Goal: Task Accomplishment & Management: Use online tool/utility

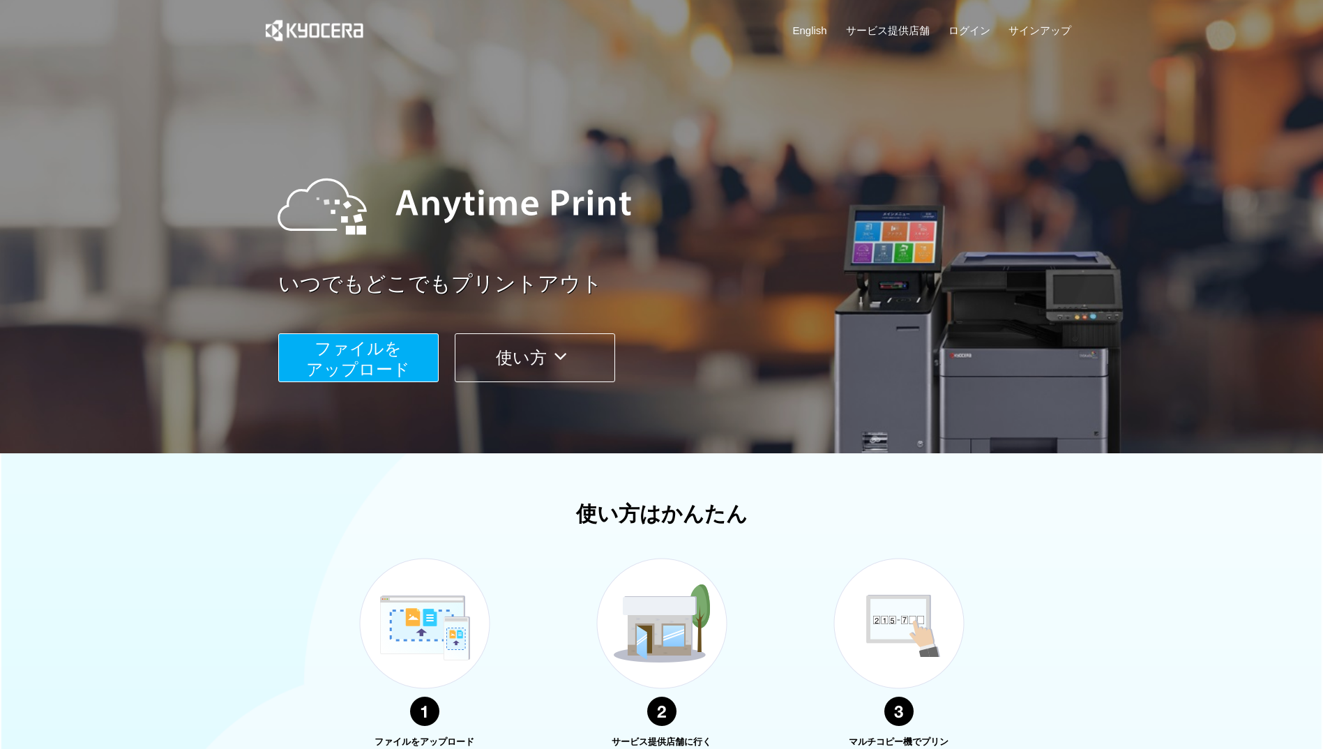
click at [797, 22] on div "English サービス提供店舗 ログイン サインアップ" at bounding box center [662, 34] width 820 height 68
click at [805, 33] on link "English" at bounding box center [810, 30] width 34 height 15
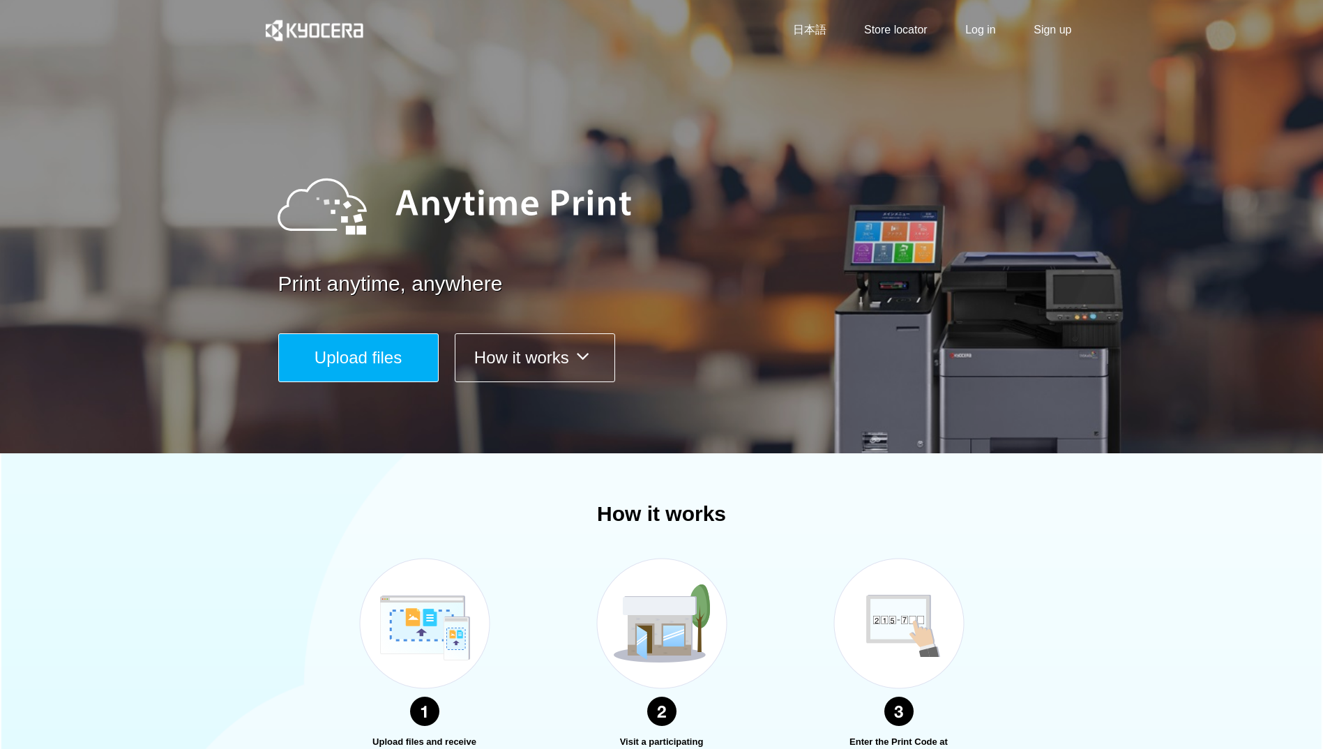
click at [314, 358] on span "Upload files" at bounding box center [357, 357] width 87 height 19
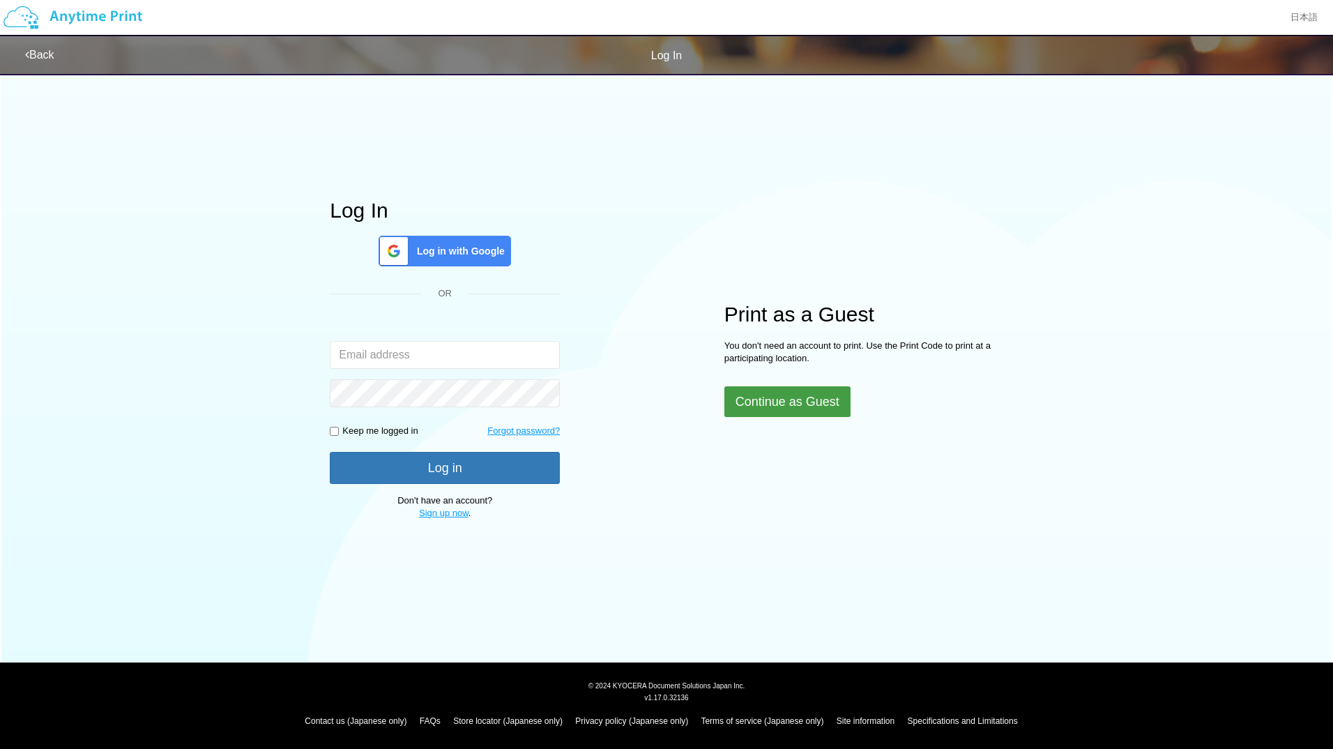
click at [801, 389] on button "Continue as Guest" at bounding box center [788, 401] width 126 height 31
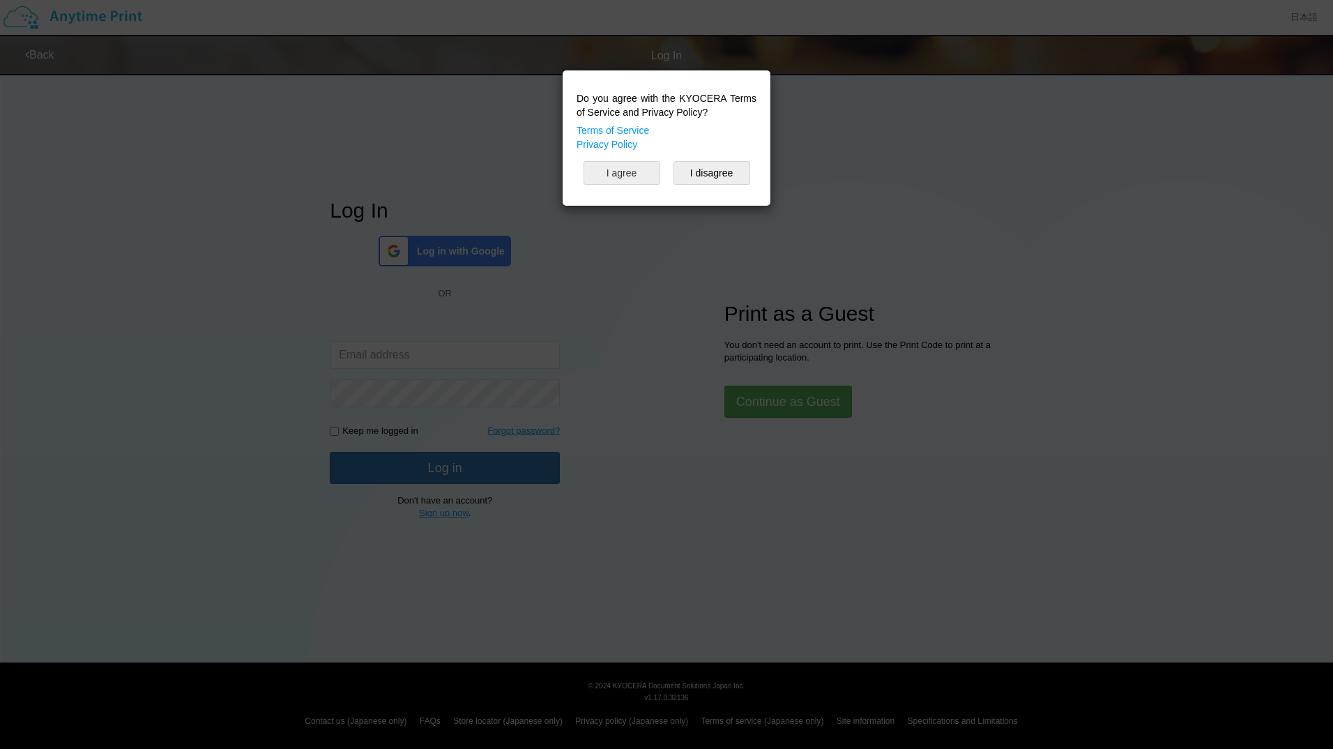
click at [635, 180] on button "I agree" at bounding box center [622, 173] width 77 height 24
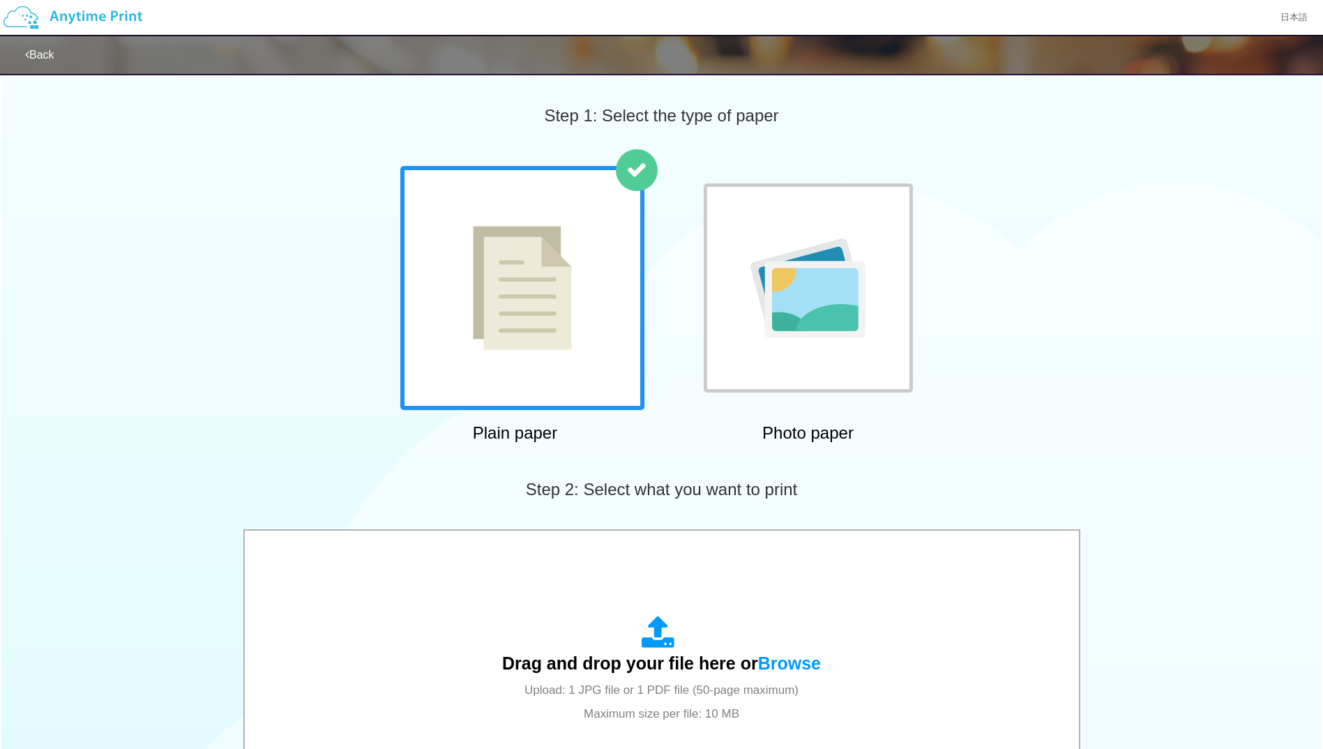
scroll to position [312, 0]
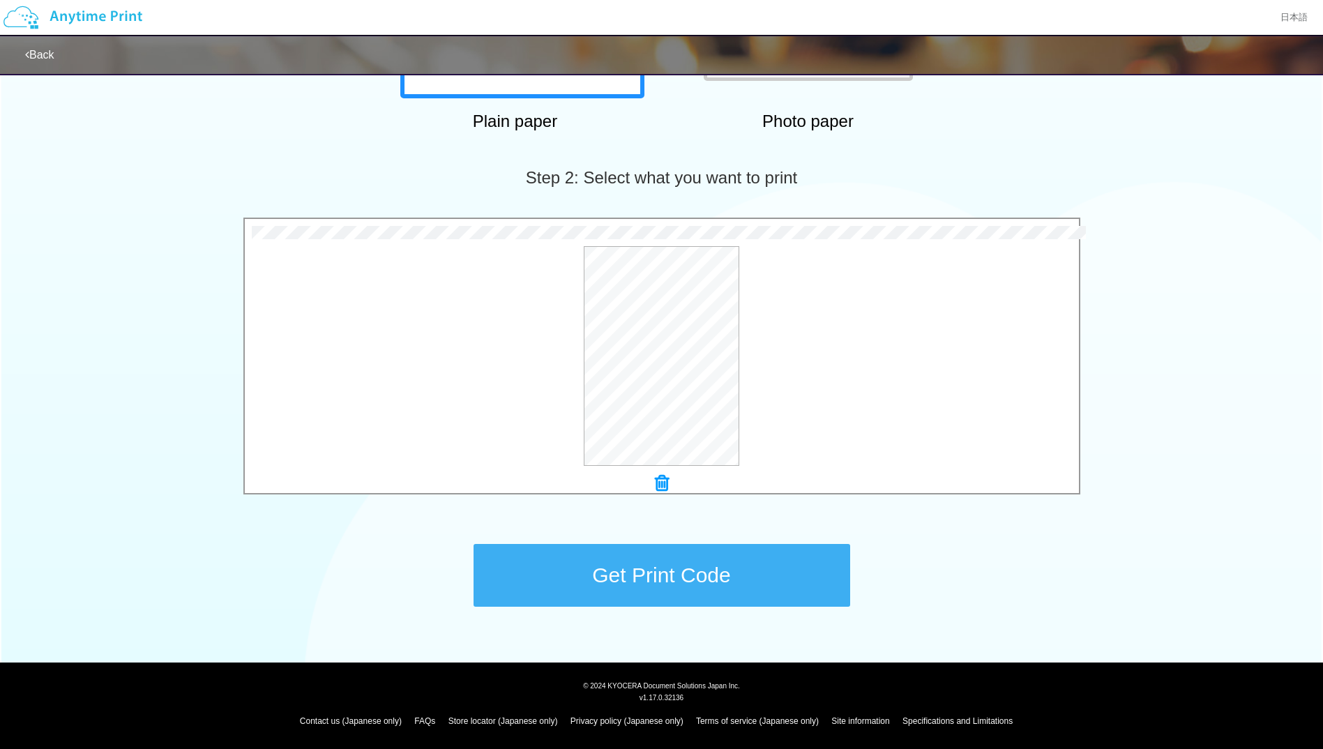
click at [681, 599] on button "Get Print Code" at bounding box center [661, 575] width 377 height 63
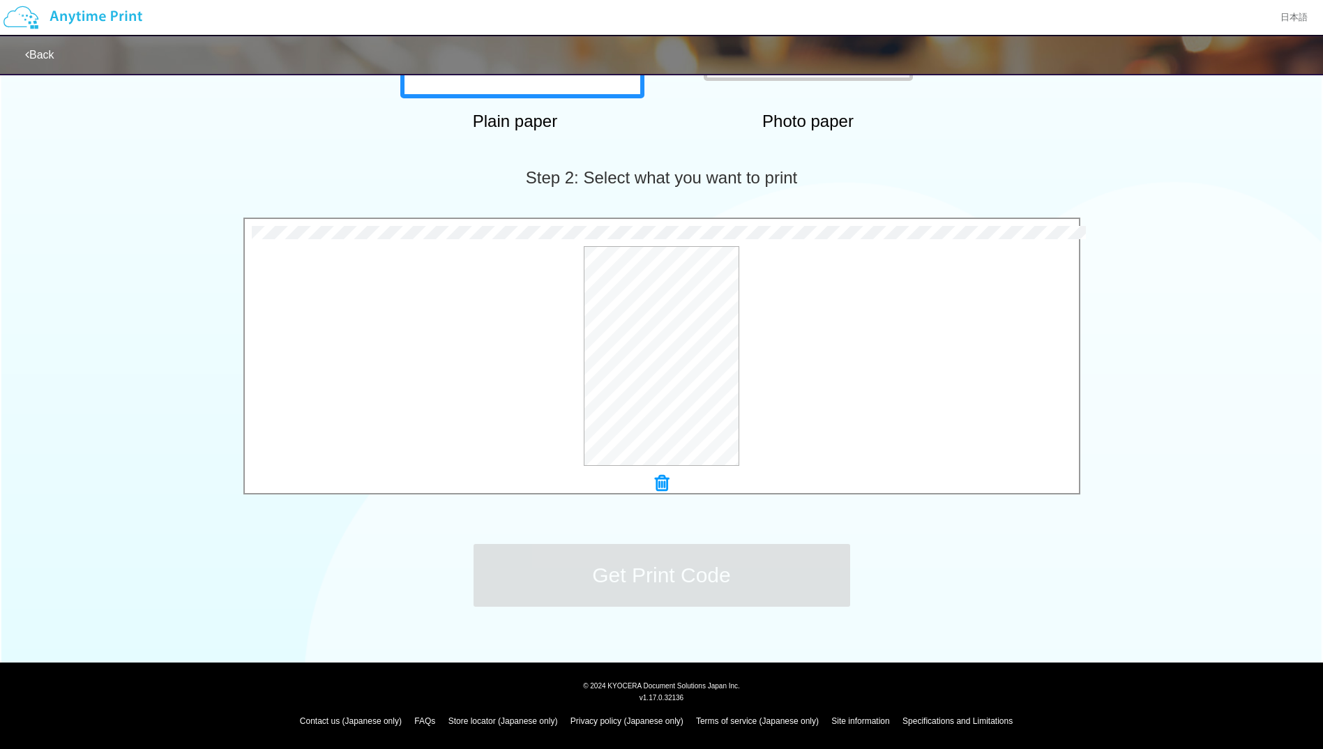
scroll to position [0, 0]
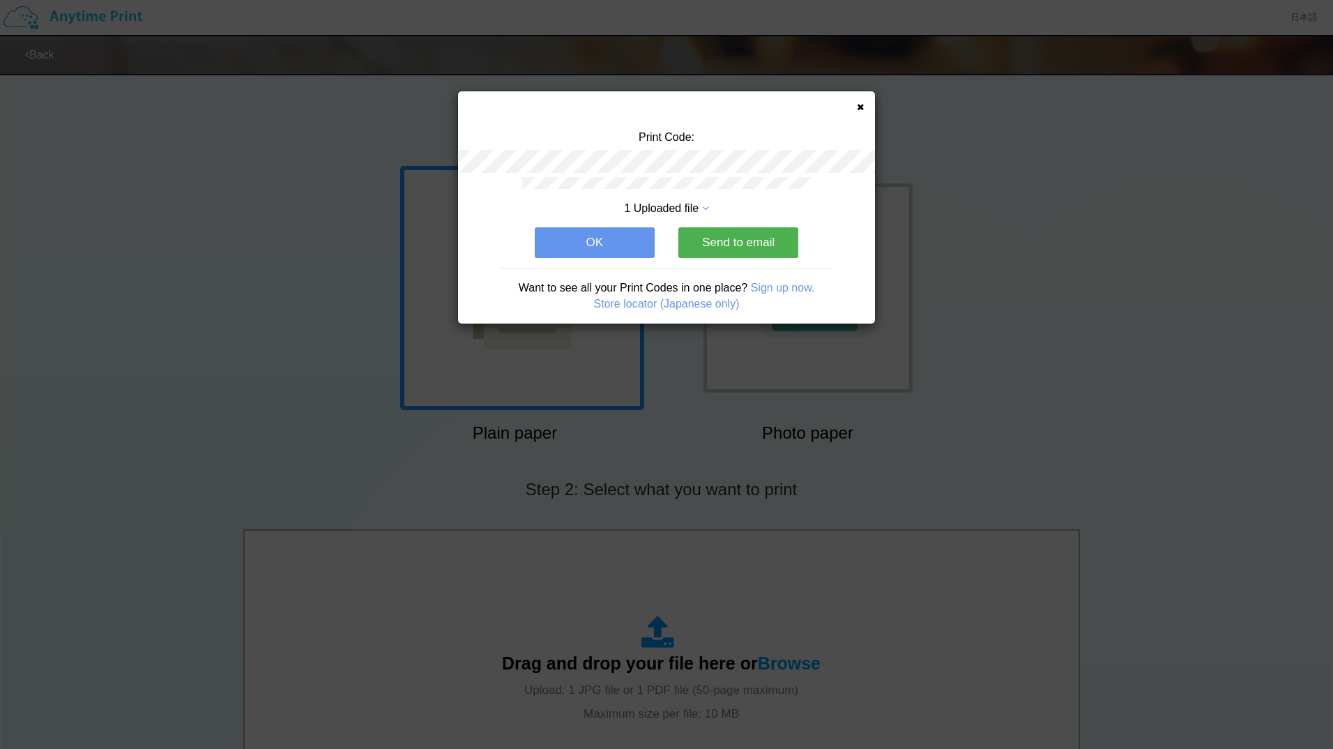
click at [652, 253] on button "OK" at bounding box center [595, 242] width 120 height 31
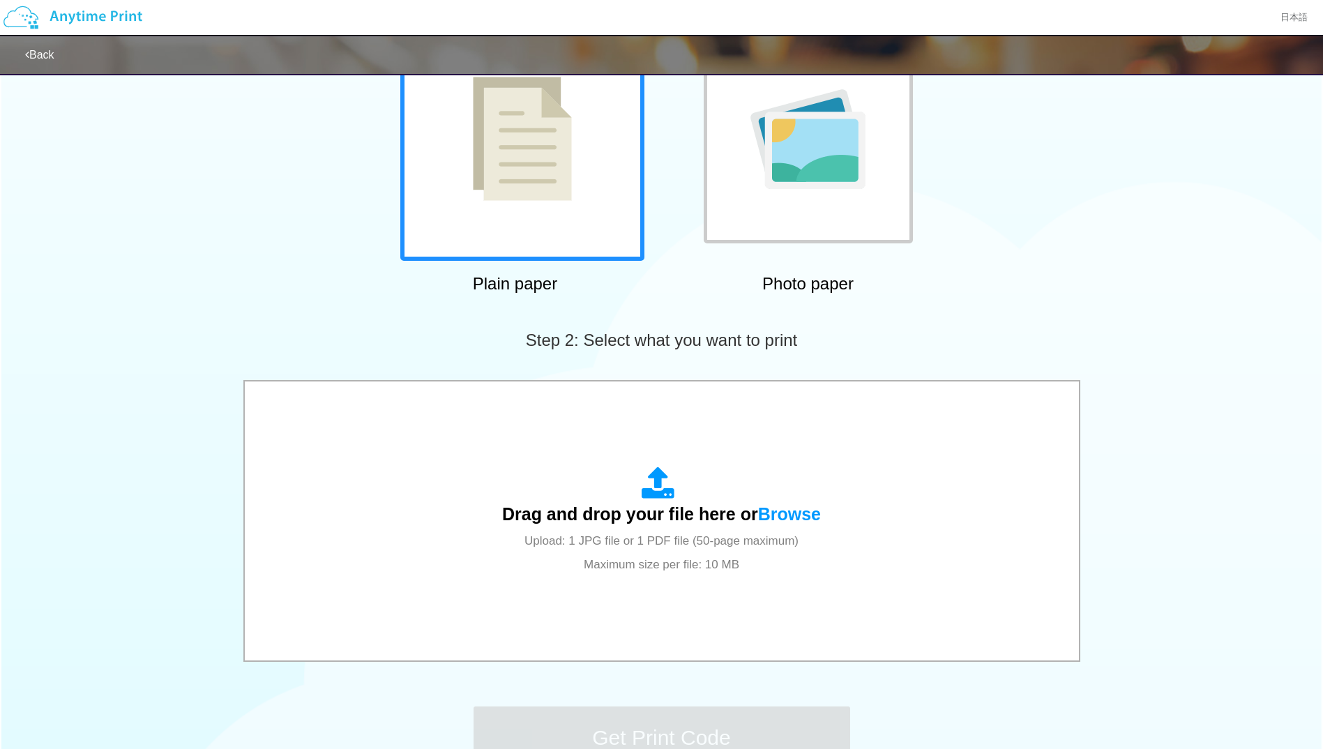
scroll to position [312, 0]
